Goal: Task Accomplishment & Management: Manage account settings

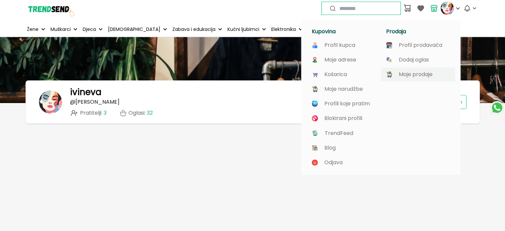
click at [412, 74] on p "Moje prodaje" at bounding box center [416, 74] width 34 height 6
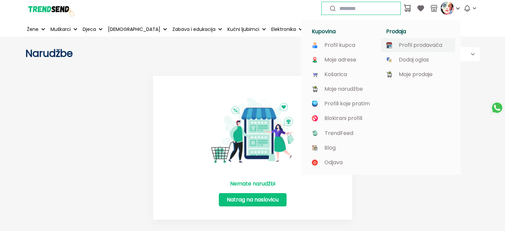
click at [434, 46] on p "Profil prodavača" at bounding box center [420, 45] width 43 height 6
